Goal: Task Accomplishment & Management: Use online tool/utility

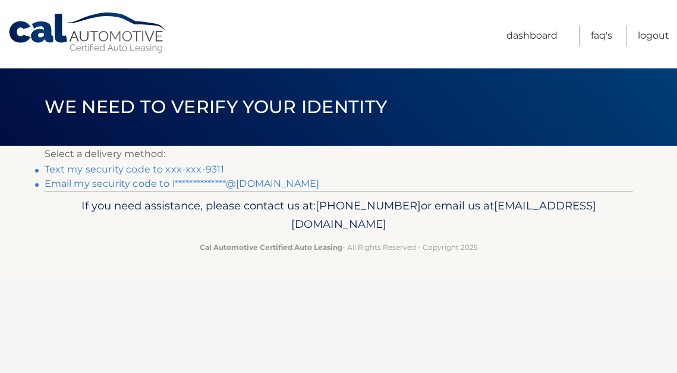
click at [213, 171] on link "Text my security code to xxx-xxx-9311" at bounding box center [135, 169] width 180 height 11
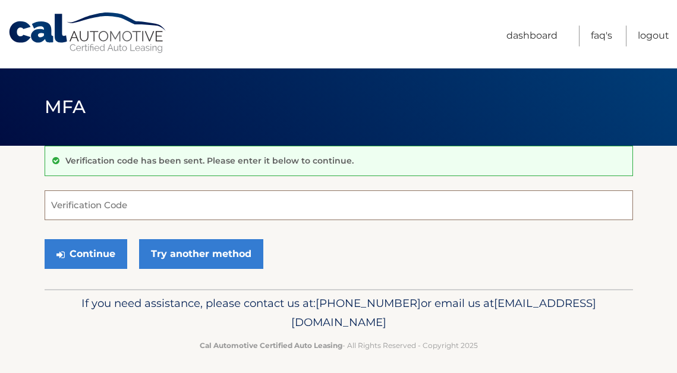
click at [129, 210] on input "Verification Code" at bounding box center [339, 205] width 589 height 30
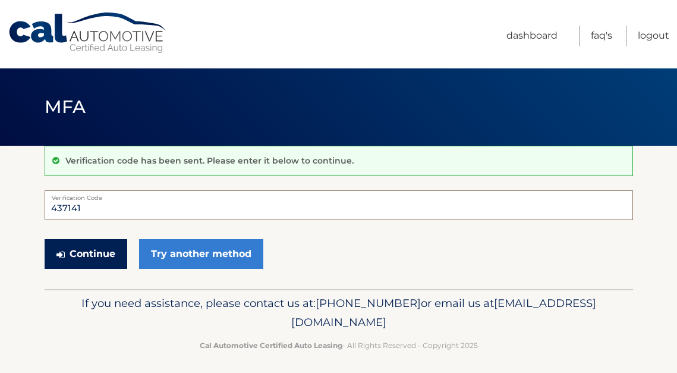
type input "437141"
click at [102, 252] on button "Continue" at bounding box center [86, 254] width 83 height 30
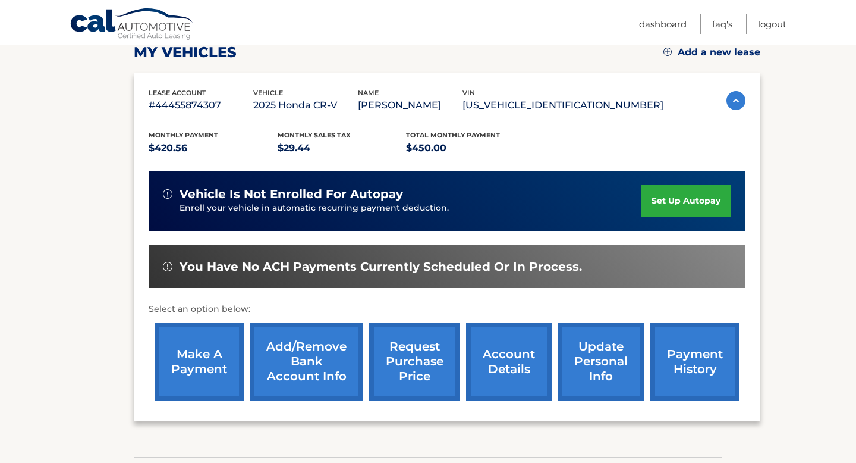
scroll to position [174, 0]
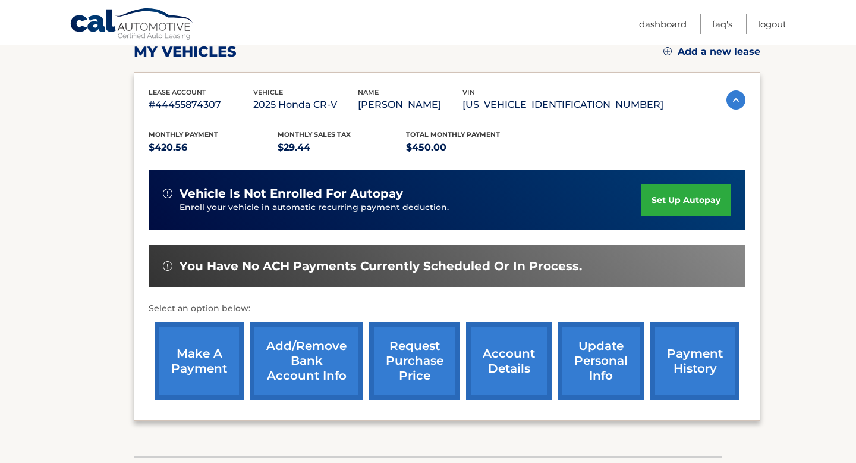
click at [198, 353] on link "make a payment" at bounding box center [199, 361] width 89 height 78
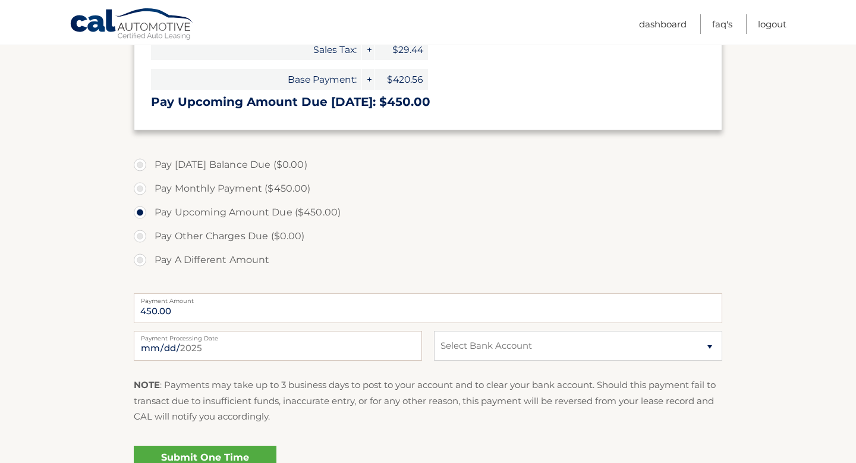
scroll to position [345, 0]
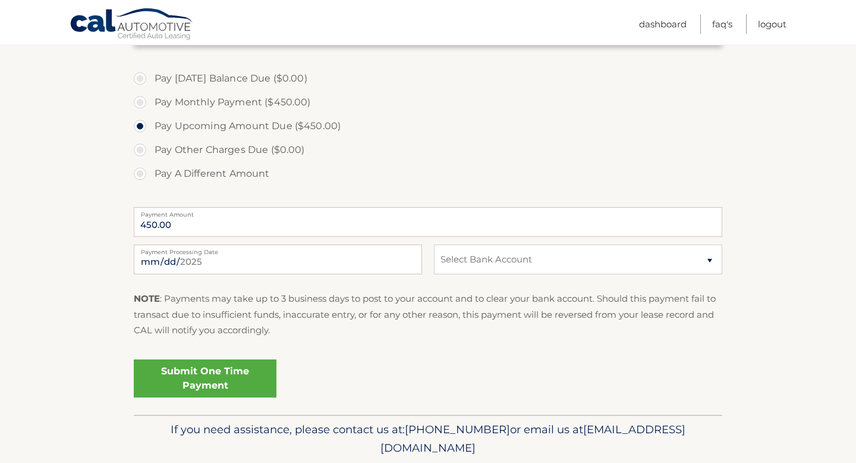
click at [483, 279] on div "2025-09-12 Payment Processing Date This payment is scheduled after your grace p…" at bounding box center [428, 265] width 589 height 43
click at [483, 264] on select "Select Bank Account Checking JPMORGAN CHASE BANK, NA *****8123 Checking JPMORGA…" at bounding box center [578, 259] width 288 height 30
select select "NWY2Y2E5NDMtYmMwZC00NjBlLTkyMGEtZWRkNjdhN2FkYjQ1"
click at [434, 244] on select "Select Bank Account Checking JPMORGAN CHASE BANK, NA *****8123 Checking JPMORGA…" at bounding box center [578, 259] width 288 height 30
click at [190, 376] on link "Submit One Time Payment" at bounding box center [205, 378] width 143 height 38
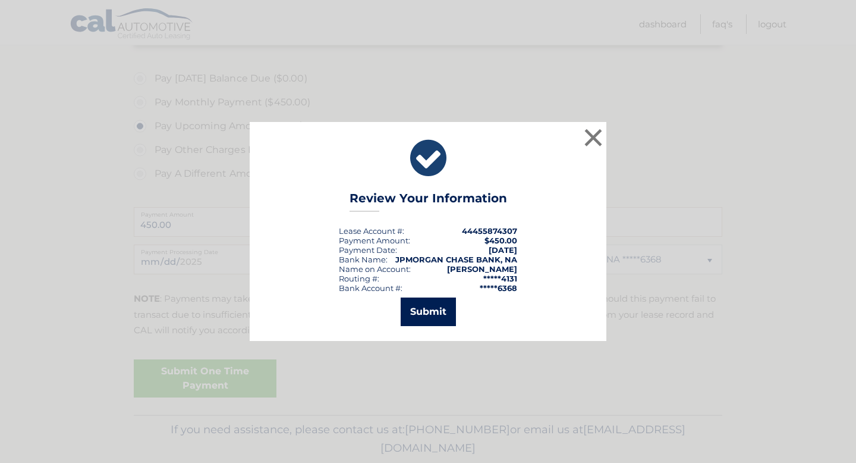
click at [439, 322] on button "Submit" at bounding box center [428, 311] width 55 height 29
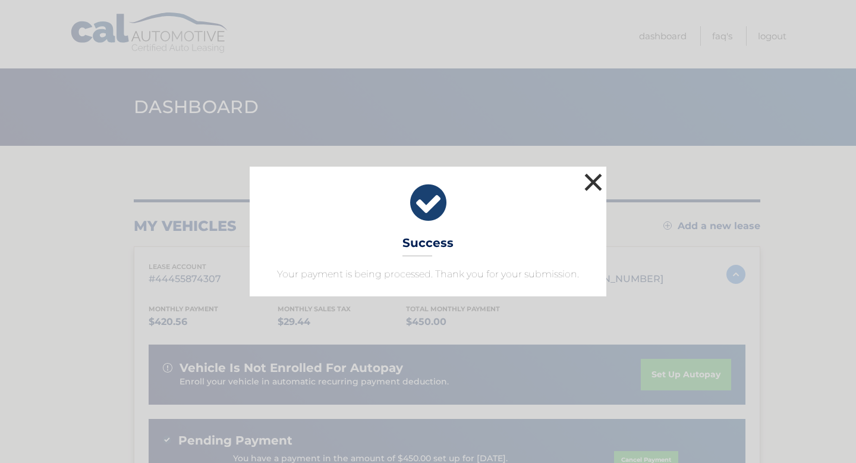
click at [596, 184] on button "×" at bounding box center [594, 182] width 24 height 24
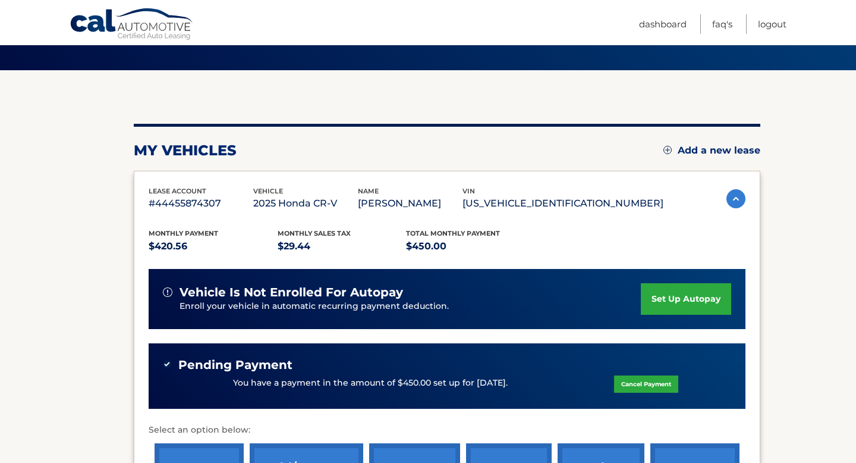
scroll to position [191, 0]
